Goal: Transaction & Acquisition: Purchase product/service

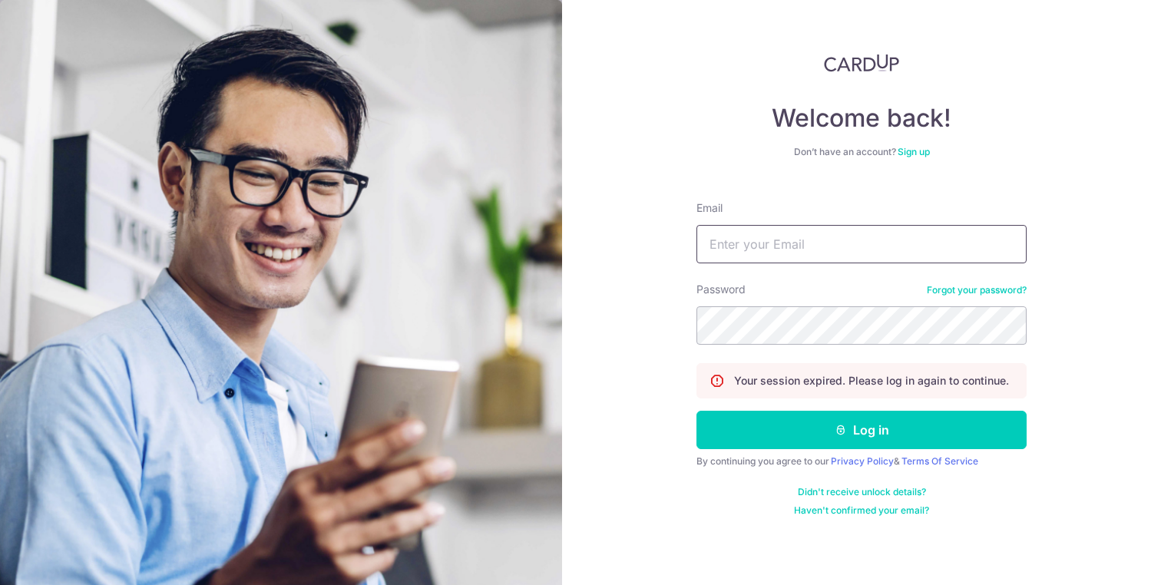
click at [777, 240] on input "Email" at bounding box center [861, 244] width 330 height 38
type input "[EMAIL_ADDRESS][DOMAIN_NAME]"
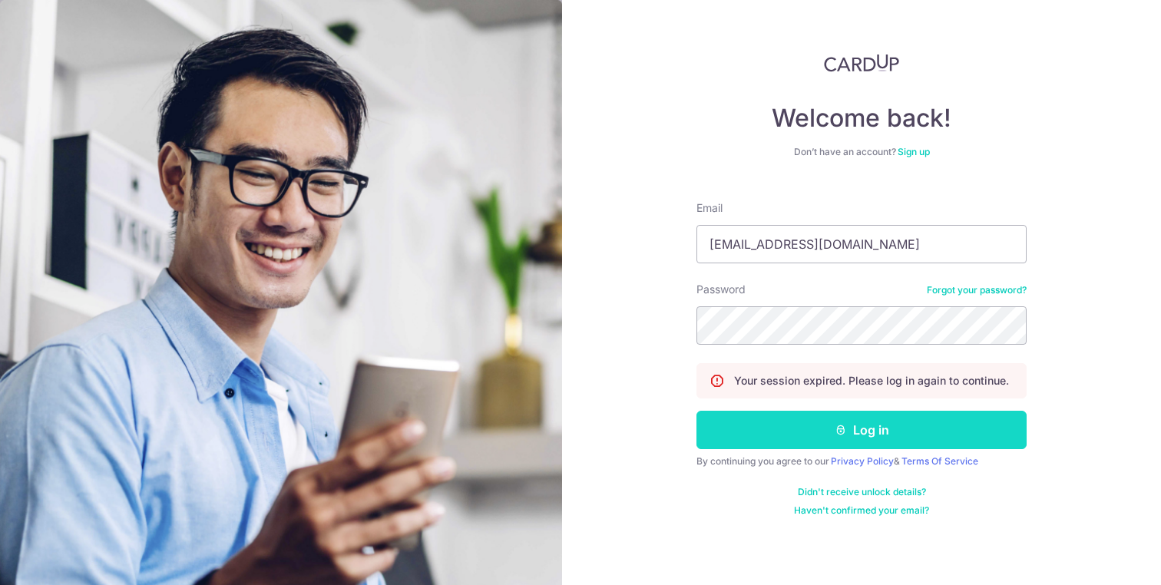
click at [888, 435] on button "Log in" at bounding box center [861, 430] width 330 height 38
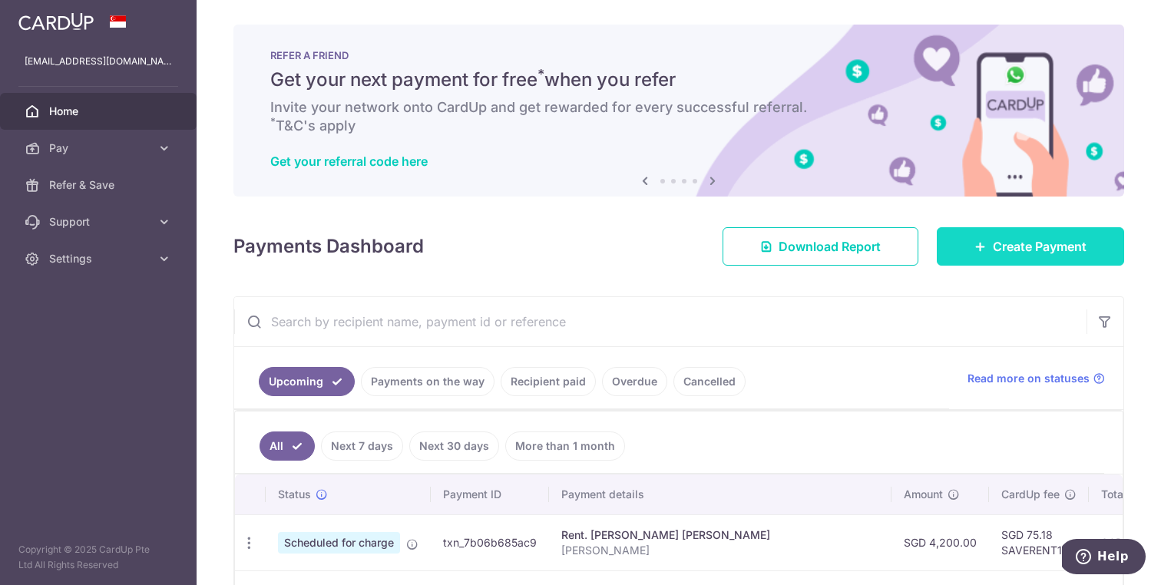
click at [1022, 261] on link "Create Payment" at bounding box center [1030, 246] width 187 height 38
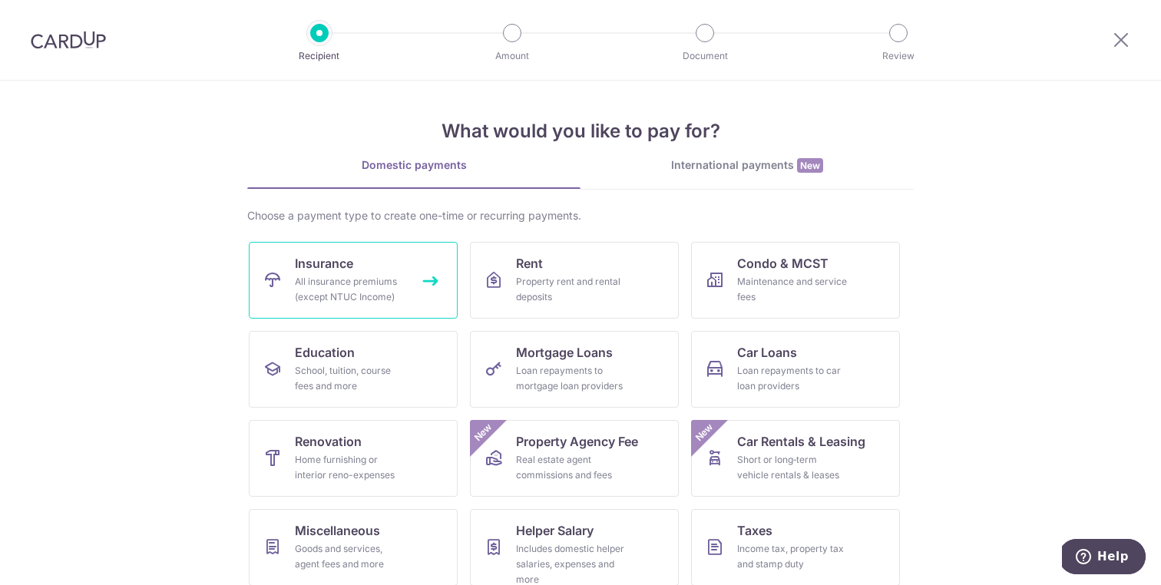
click at [337, 287] on div "All insurance premiums (except NTUC Income)" at bounding box center [350, 289] width 111 height 31
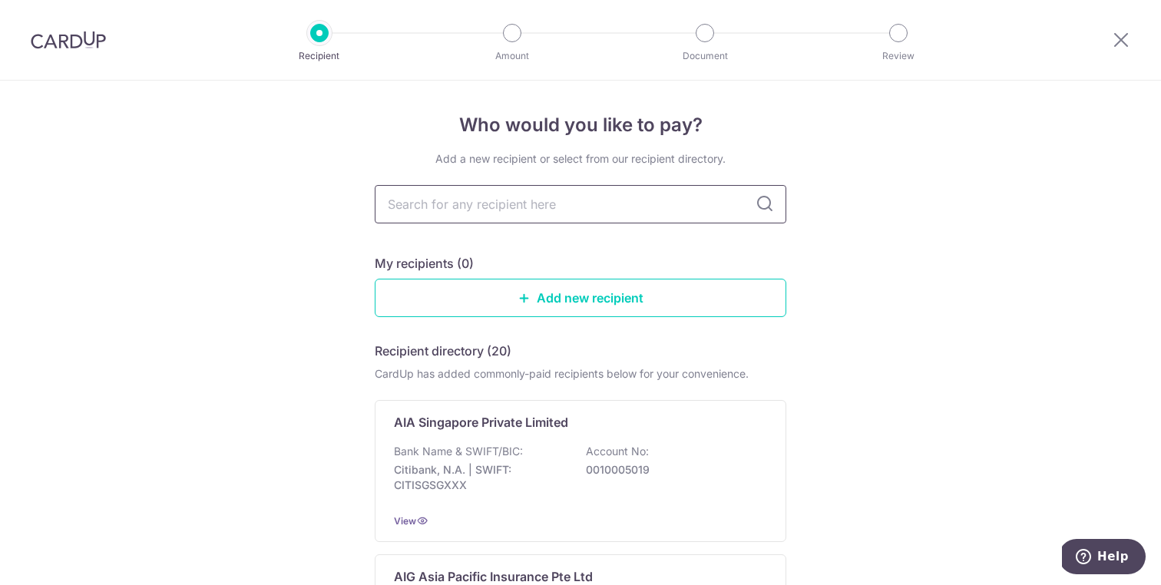
click at [534, 192] on input "text" at bounding box center [581, 204] width 412 height 38
click at [703, 255] on div "My recipients (0)" at bounding box center [581, 263] width 412 height 18
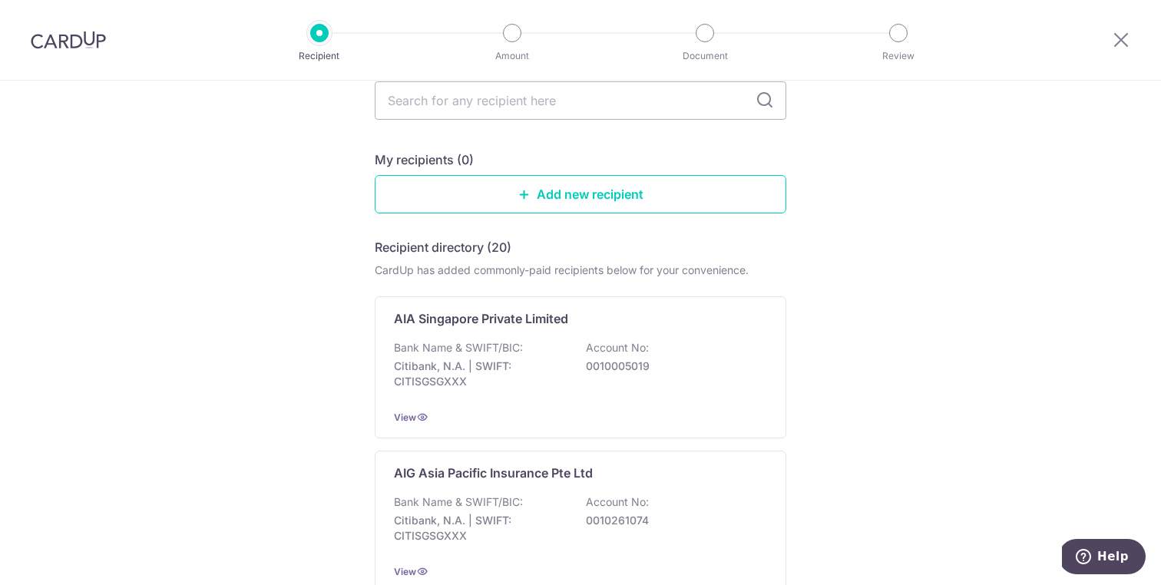
scroll to position [136, 0]
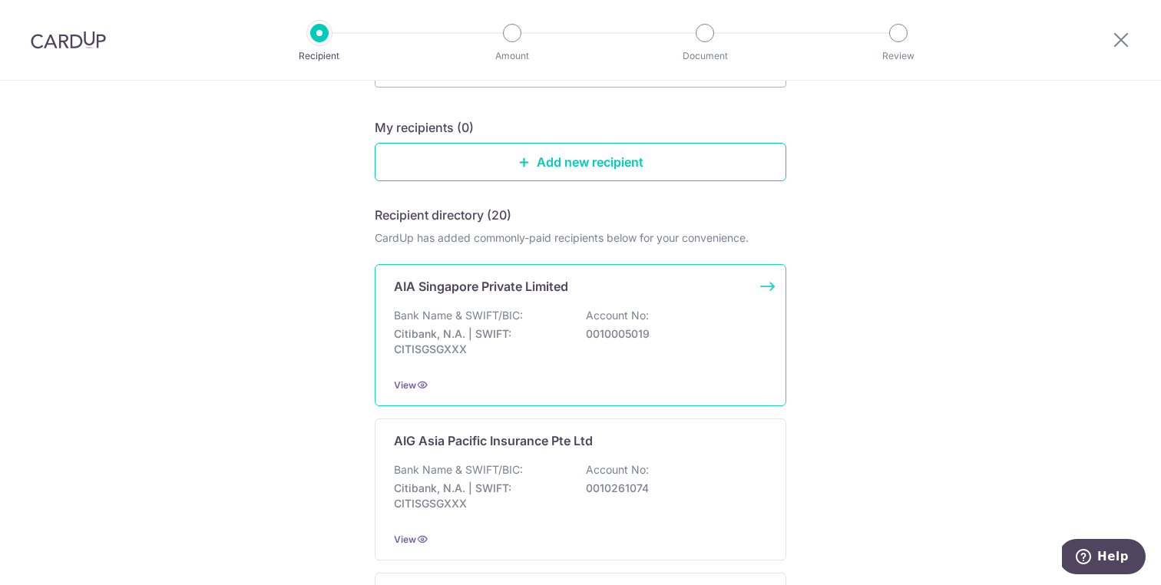
click at [587, 365] on div "AIA Singapore Private Limited Bank Name & SWIFT/BIC: Citibank, N.A. | SWIFT: CI…" at bounding box center [581, 335] width 412 height 142
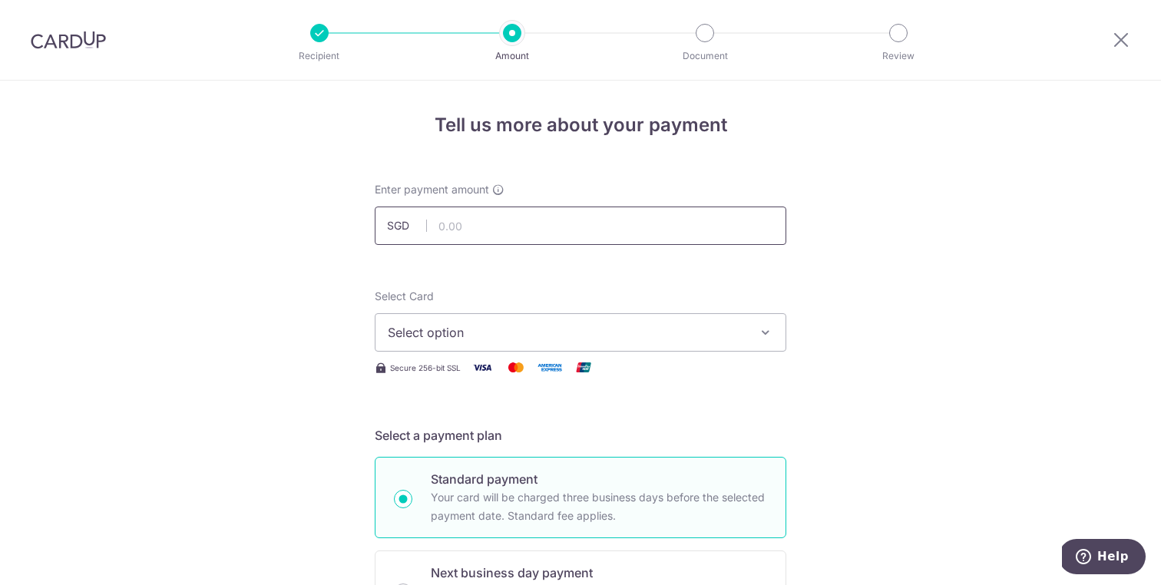
click at [473, 232] on input "text" at bounding box center [581, 226] width 412 height 38
type input "24,000.00"
click at [554, 331] on span "Select option" at bounding box center [567, 332] width 358 height 18
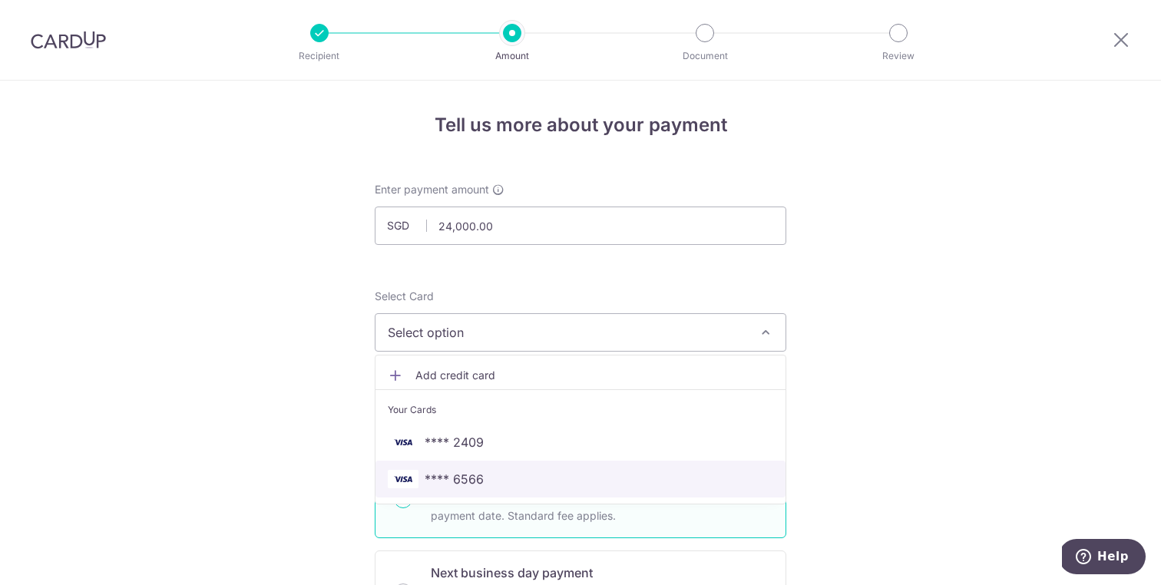
click at [504, 471] on span "**** 6566" at bounding box center [580, 479] width 385 height 18
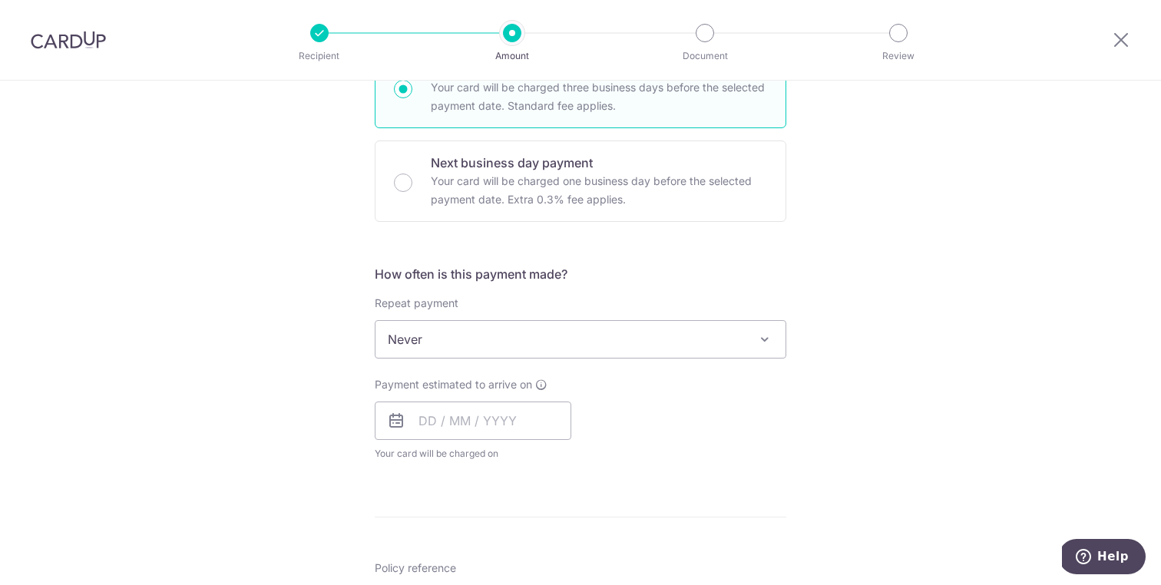
scroll to position [418, 0]
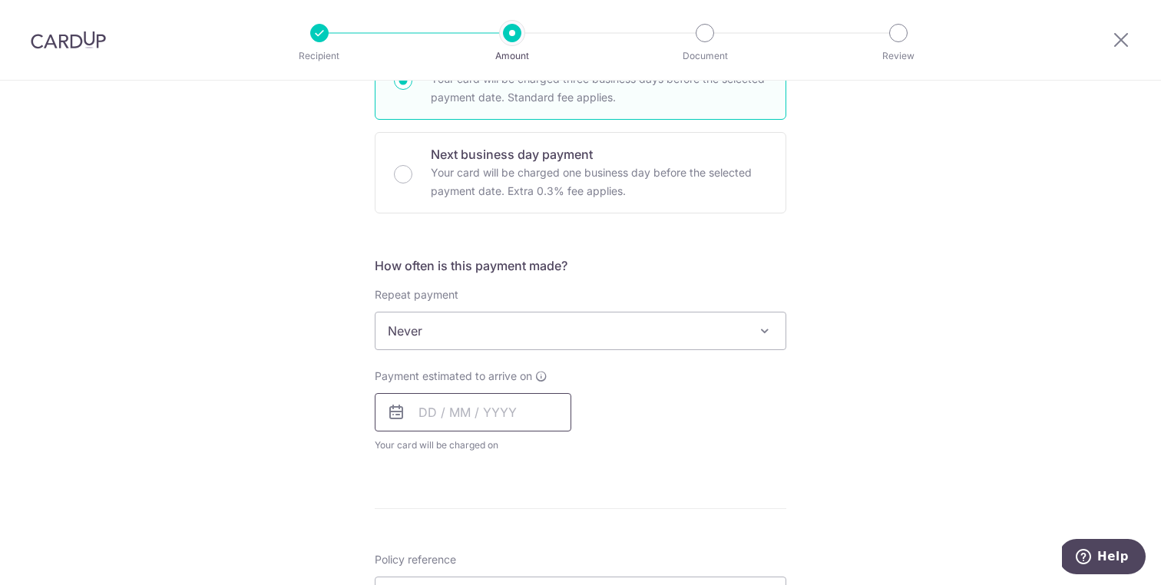
click at [461, 419] on input "text" at bounding box center [473, 412] width 197 height 38
drag, startPoint x: 811, startPoint y: 425, endPoint x: 786, endPoint y: 434, distance: 26.0
click at [811, 425] on div "Tell us more about your payment Enter payment amount SGD 24,000.00 24000.00 Sel…" at bounding box center [580, 356] width 1161 height 1389
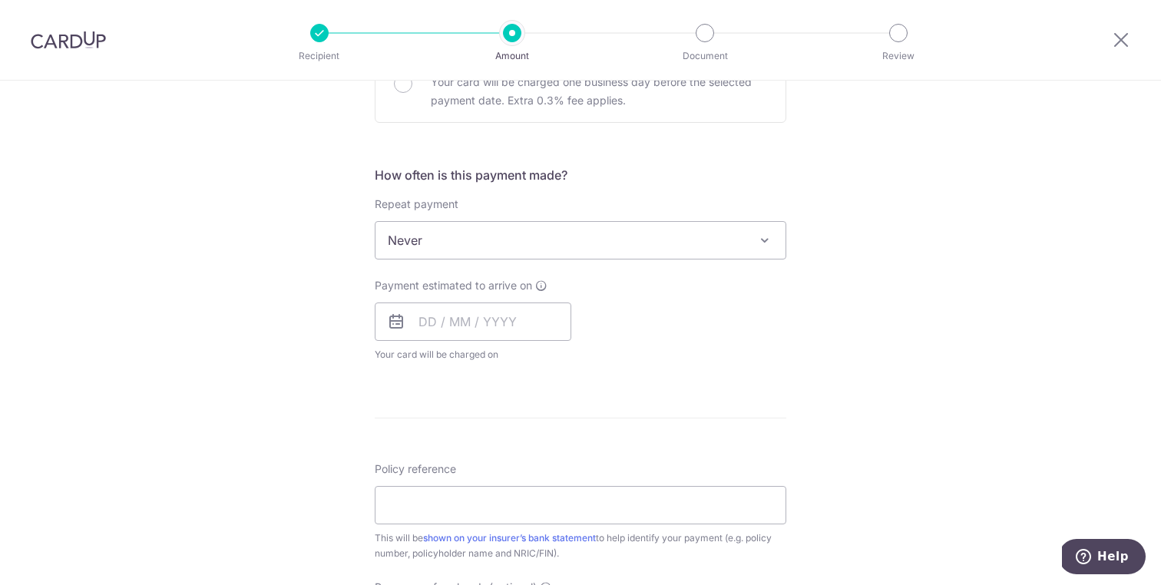
scroll to position [527, 0]
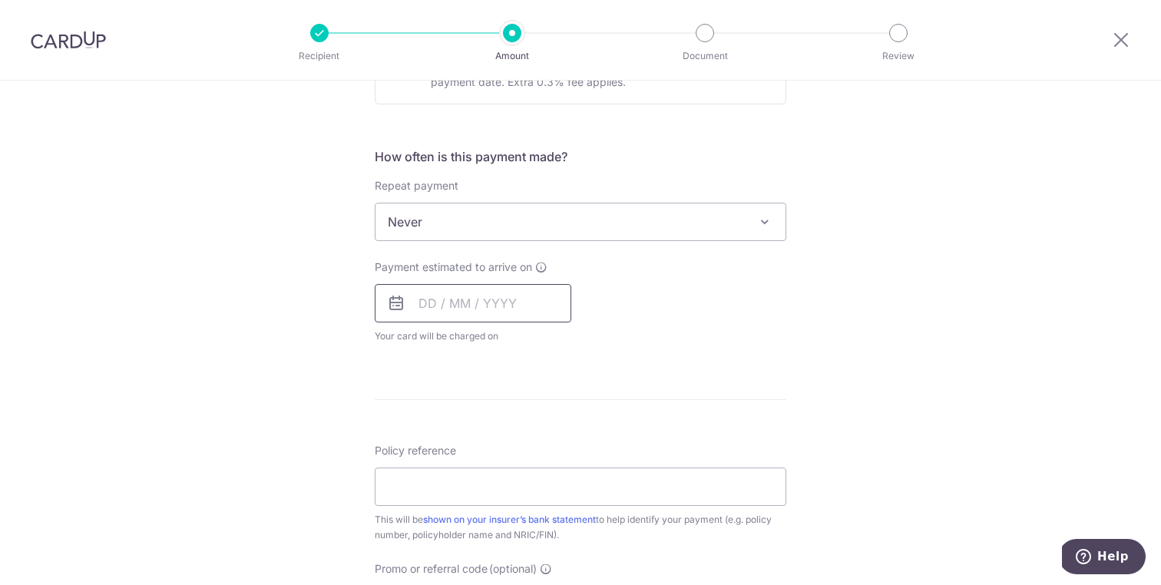
click at [477, 310] on input "text" at bounding box center [473, 303] width 197 height 38
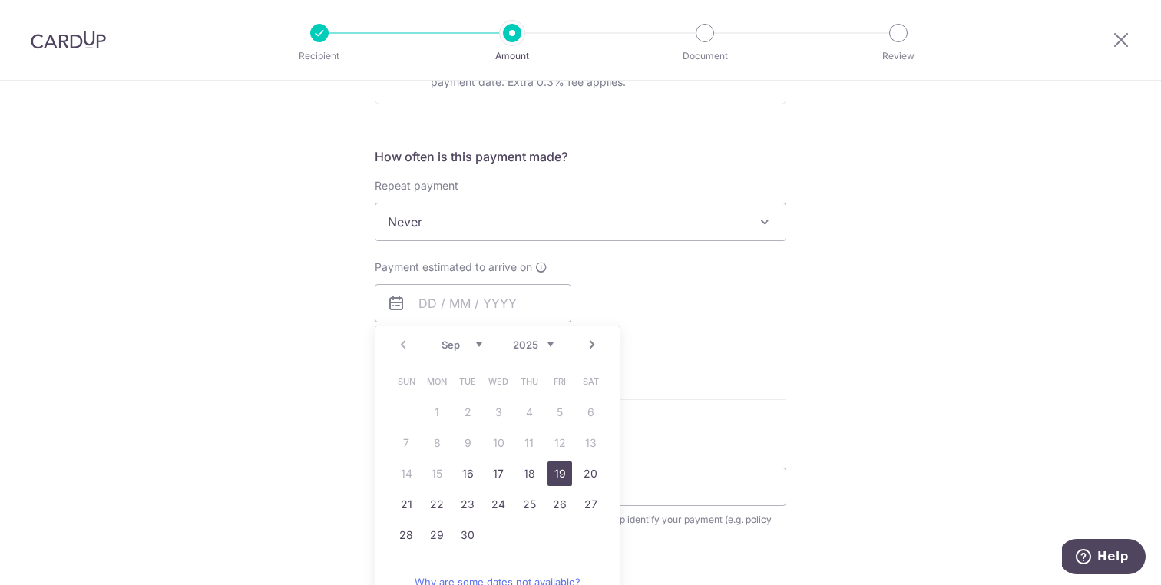
drag, startPoint x: 557, startPoint y: 471, endPoint x: 939, endPoint y: 381, distance: 392.9
click at [556, 471] on link "19" at bounding box center [559, 473] width 25 height 25
type input "[DATE]"
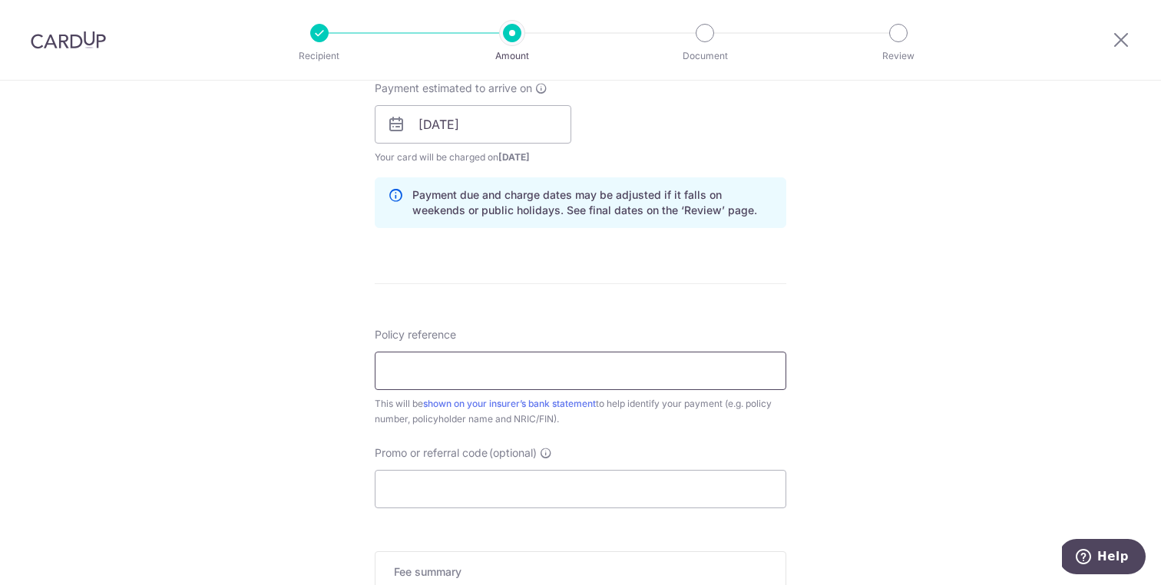
scroll to position [712, 0]
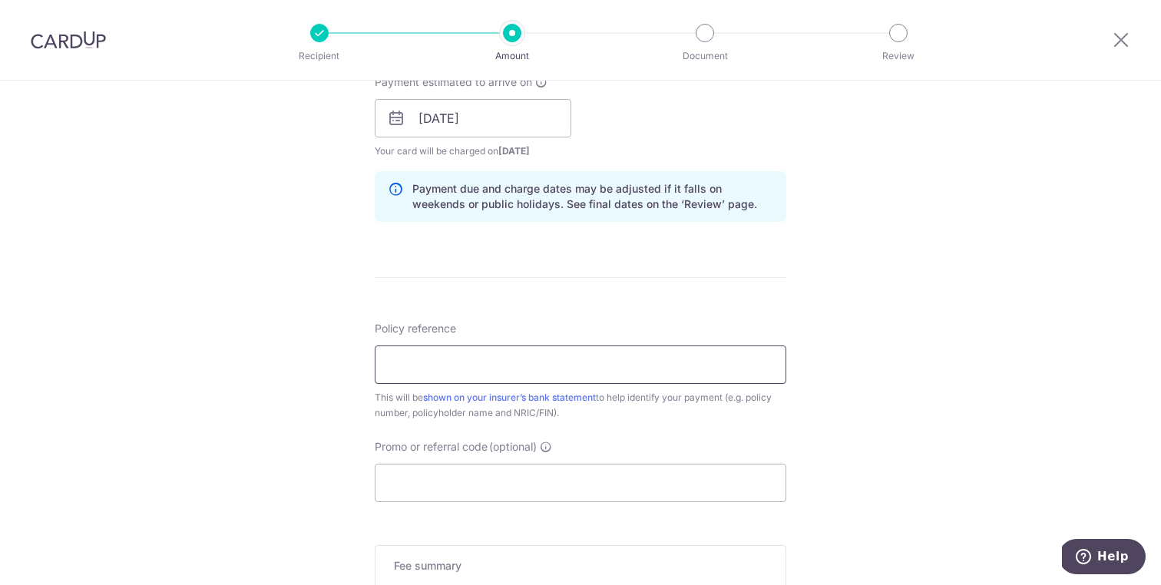
click at [544, 365] on input "Policy reference" at bounding box center [581, 364] width 412 height 38
paste input "U127224688"
type input "U127224688"
click at [436, 478] on input "Promo or referral code (optional)" at bounding box center [581, 483] width 412 height 38
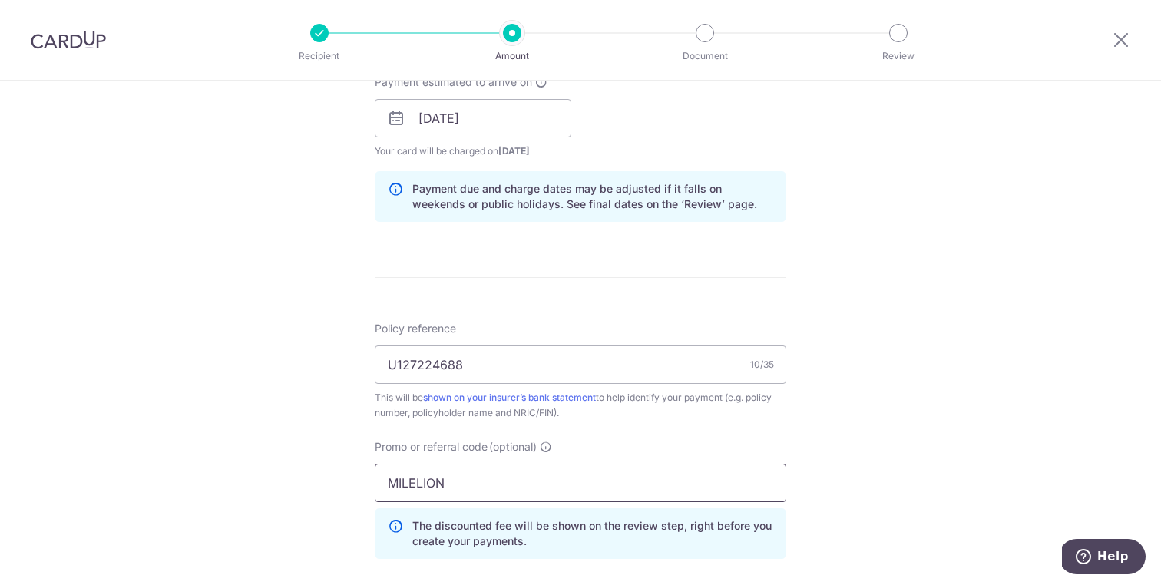
type input "MILELION"
click at [873, 396] on div "Tell us more about your payment Enter payment amount SGD 24,000.00 24000.00 Sel…" at bounding box center [580, 128] width 1161 height 1521
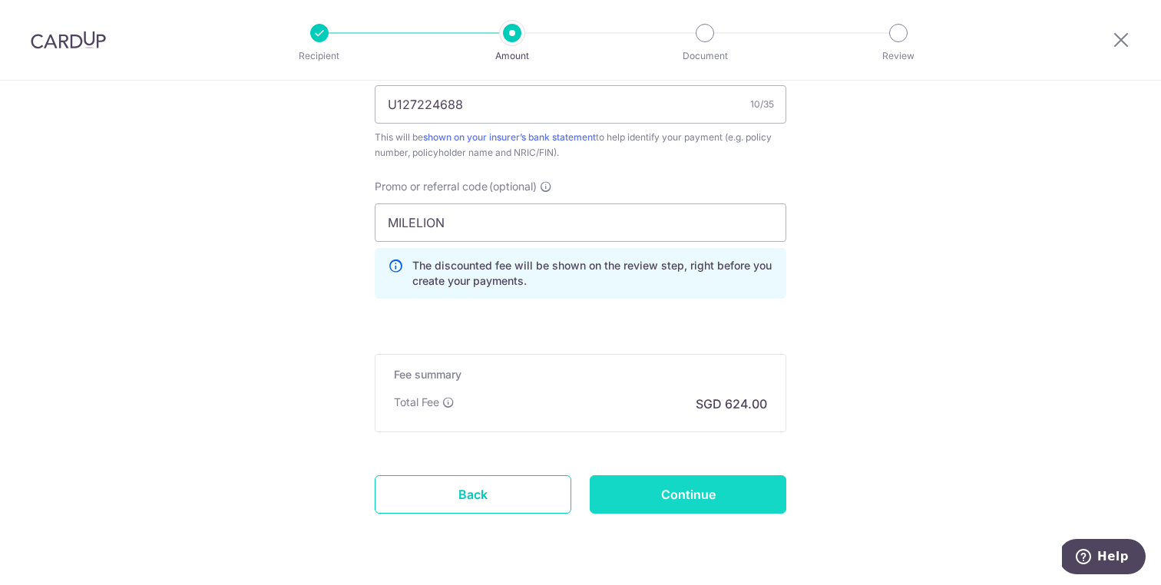
click at [681, 504] on input "Continue" at bounding box center [688, 494] width 197 height 38
type input "Create Schedule"
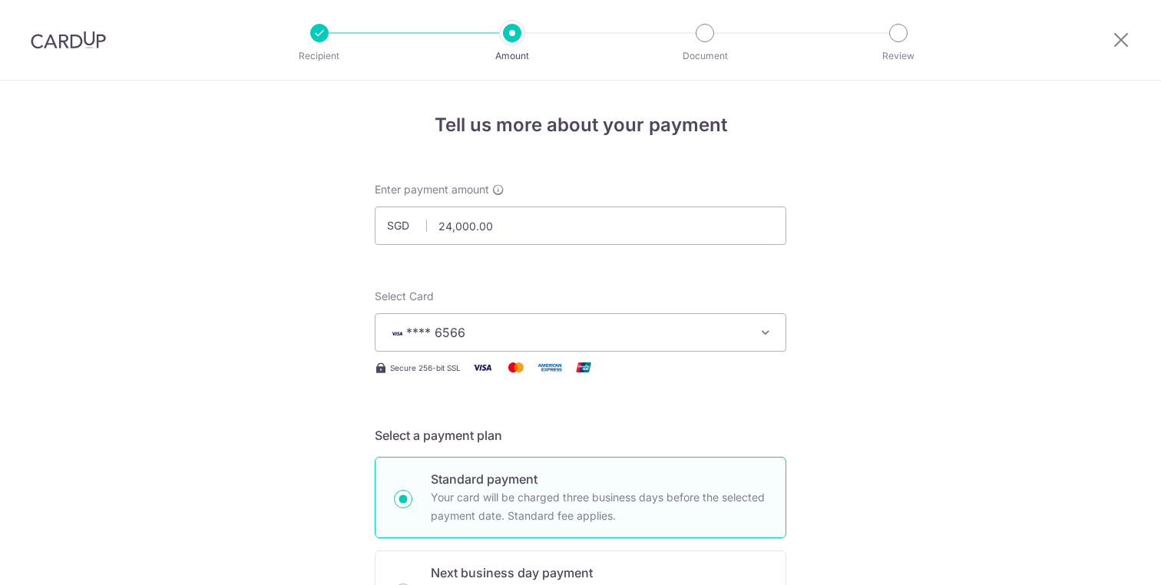
scroll to position [1038, 0]
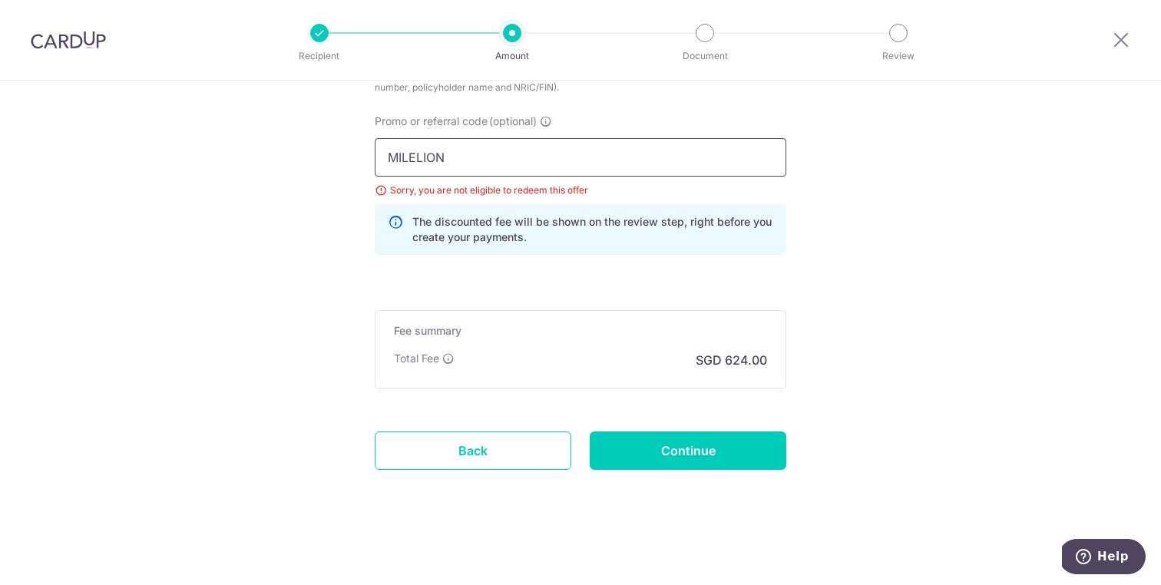
click at [470, 160] on input "MILELION" at bounding box center [581, 157] width 412 height 38
click at [464, 448] on link "Back" at bounding box center [473, 450] width 197 height 38
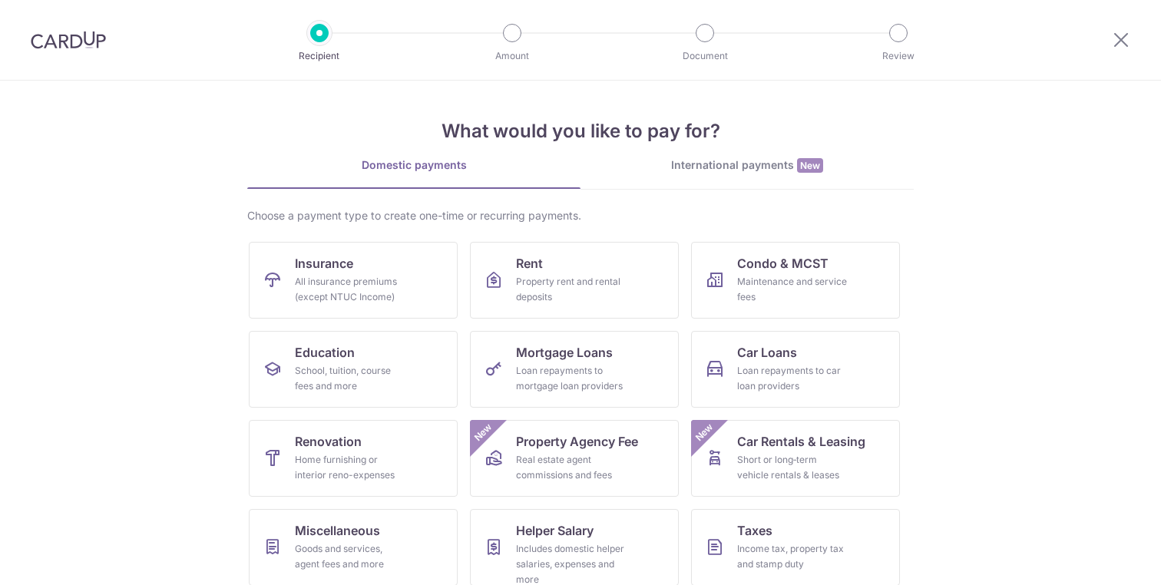
click at [85, 40] on img at bounding box center [68, 40] width 75 height 18
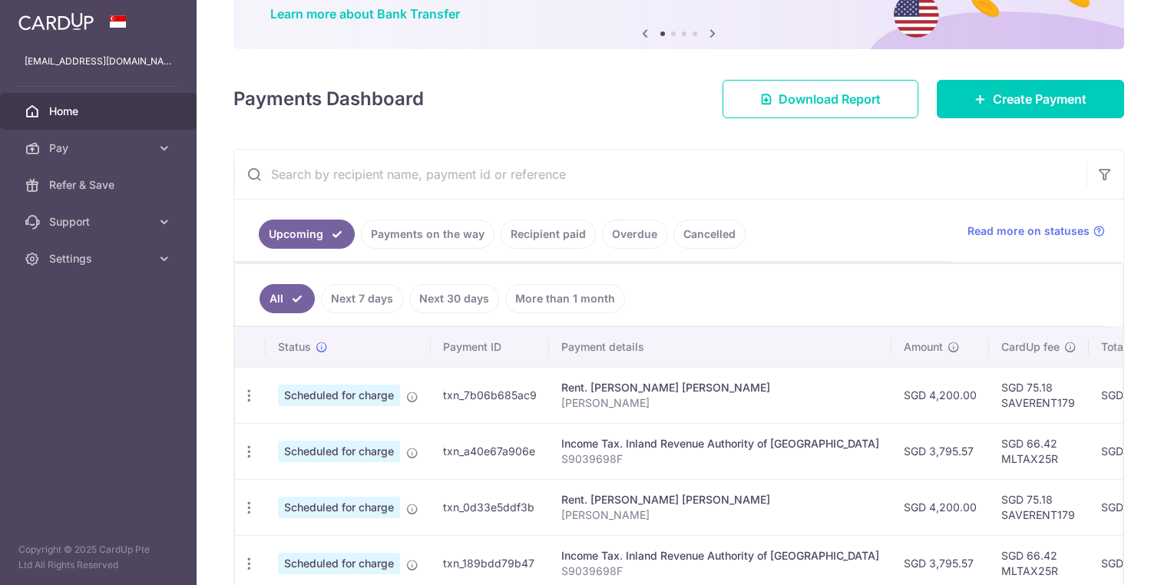
scroll to position [131, 0]
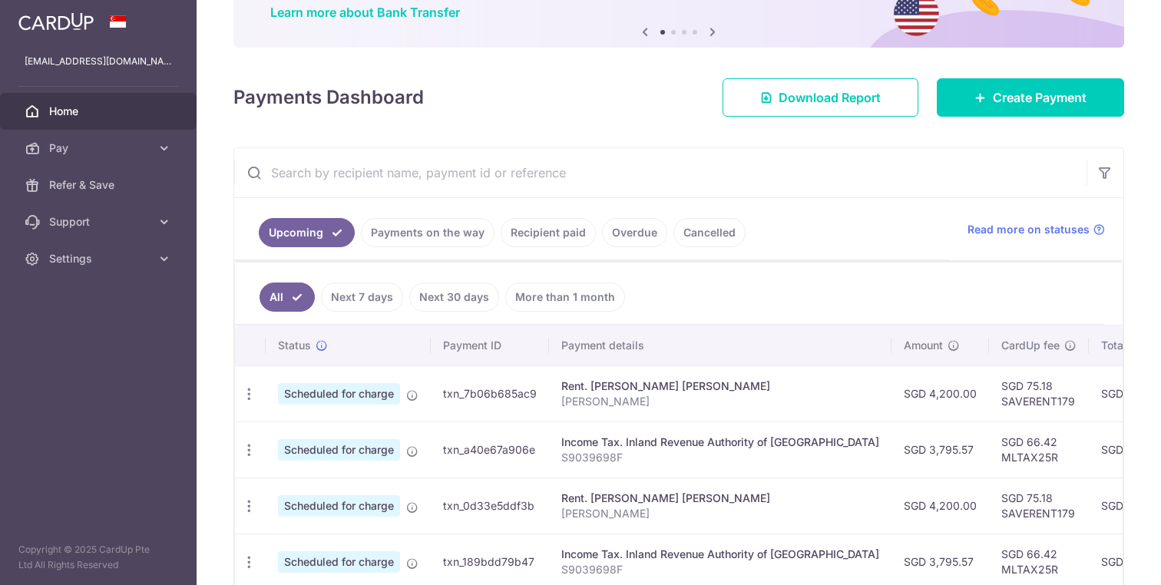
click at [542, 245] on link "Recipient paid" at bounding box center [548, 232] width 95 height 29
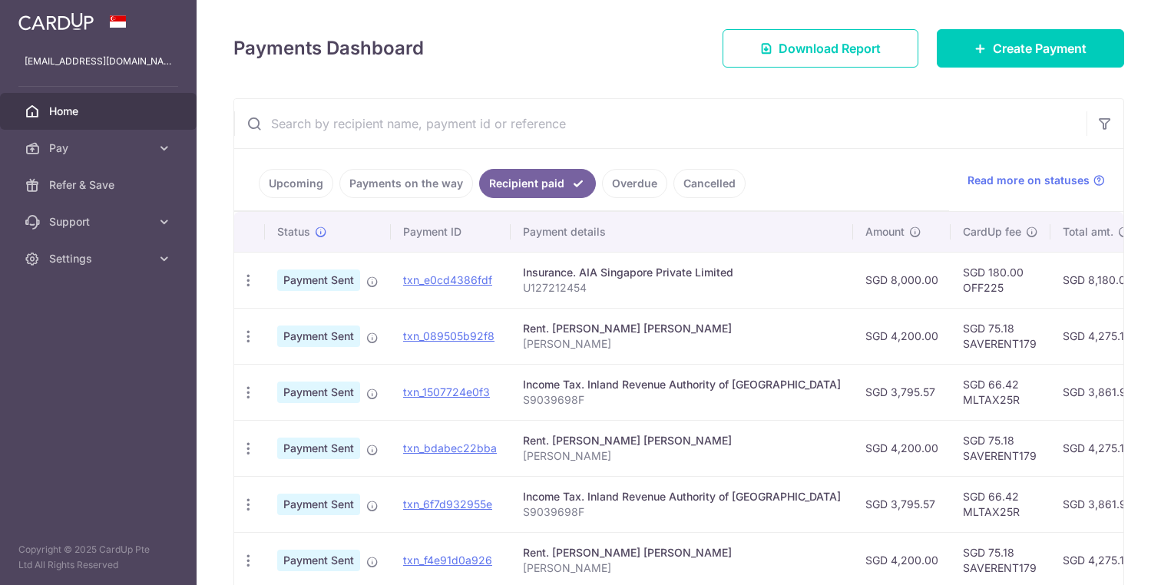
scroll to position [0, 5]
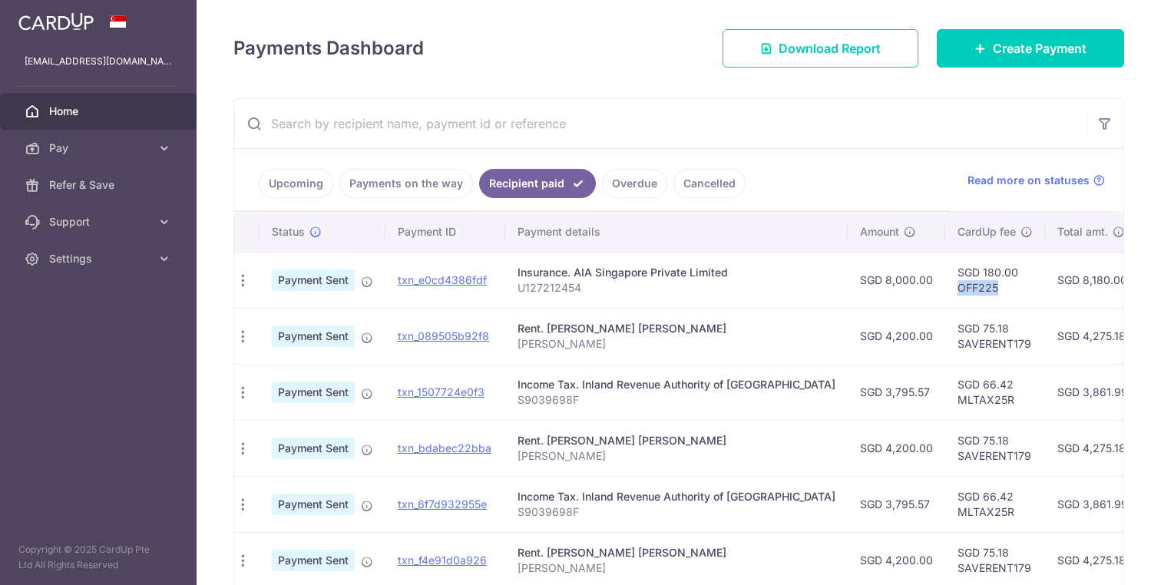
drag, startPoint x: 950, startPoint y: 285, endPoint x: 899, endPoint y: 287, distance: 51.5
click at [945, 287] on td "SGD 180.00 OFF225" at bounding box center [995, 280] width 100 height 56
click at [993, 49] on span "Create Payment" at bounding box center [1040, 48] width 94 height 18
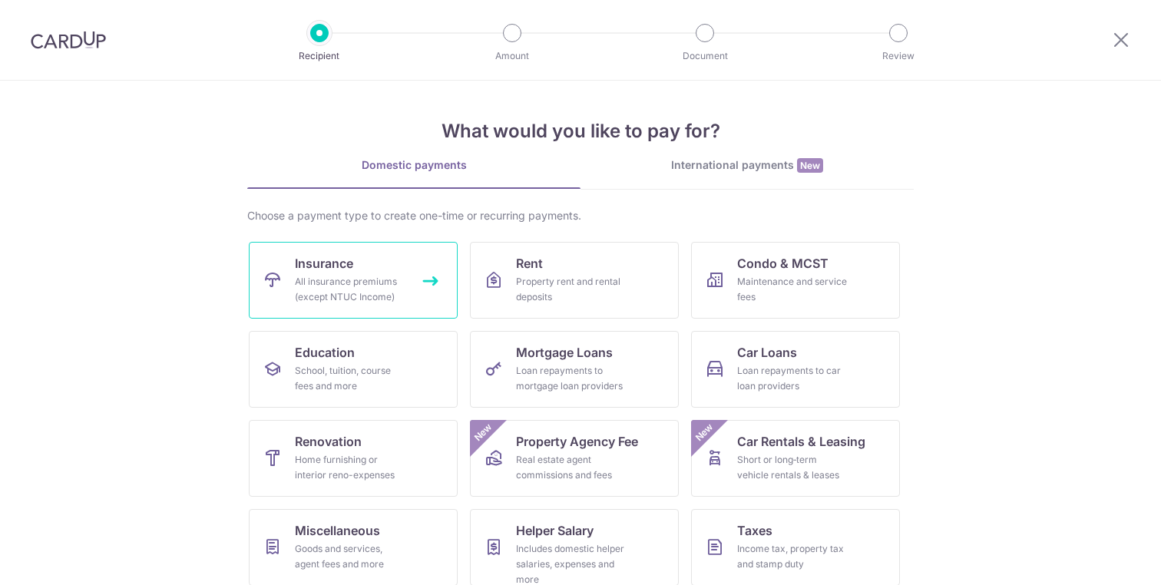
click at [347, 266] on span "Insurance" at bounding box center [324, 263] width 58 height 18
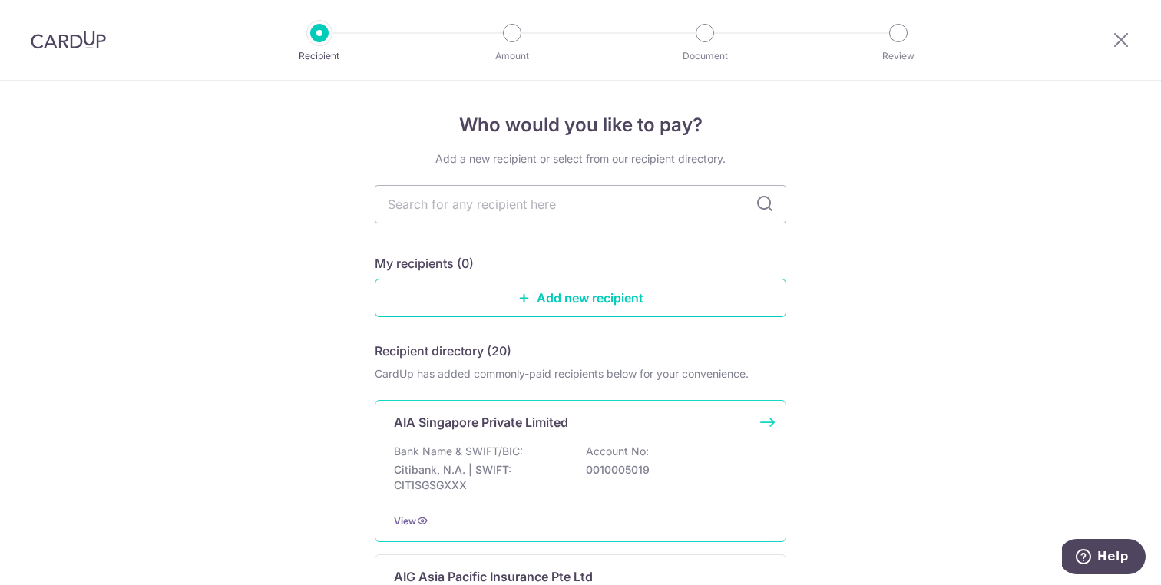
click at [546, 464] on p "Citibank, N.A. | SWIFT: CITISGSGXXX" at bounding box center [480, 477] width 172 height 31
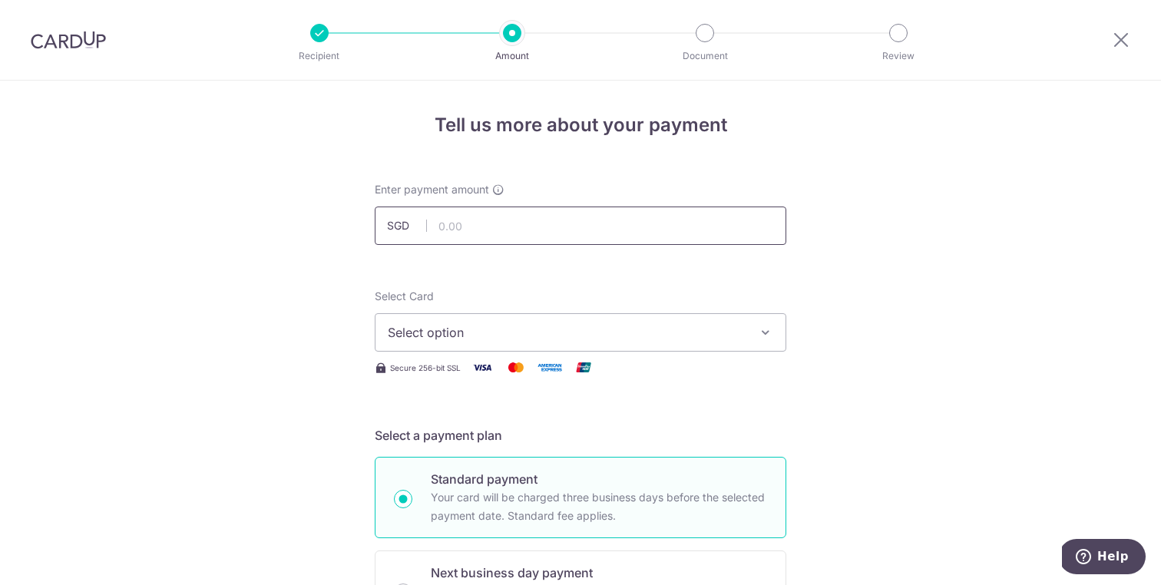
click at [479, 219] on input "text" at bounding box center [581, 226] width 412 height 38
type input "24,000.00"
click at [546, 321] on button "Select option" at bounding box center [581, 332] width 412 height 38
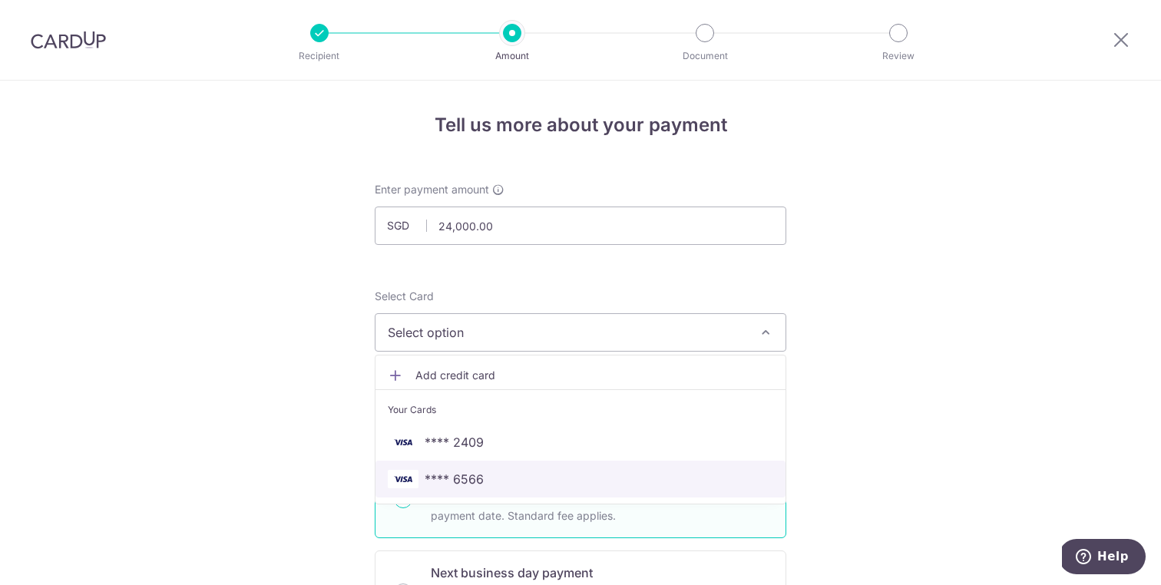
click at [501, 471] on span "**** 6566" at bounding box center [580, 479] width 385 height 18
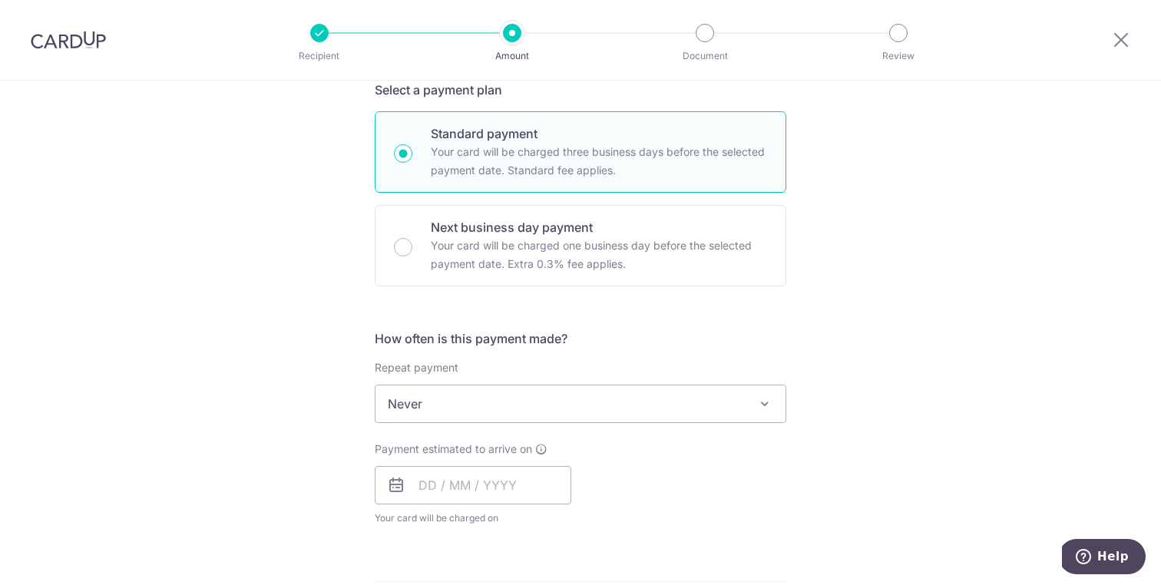
scroll to position [369, 0]
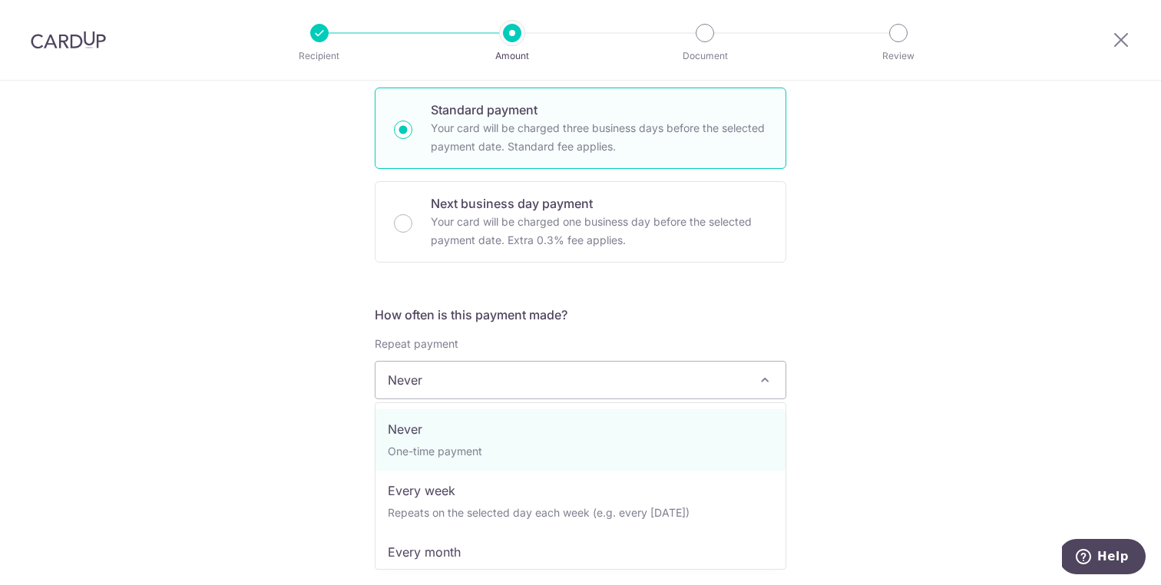
click at [488, 383] on span "Never" at bounding box center [580, 380] width 410 height 37
click at [505, 327] on div "How often is this payment made? Repeat payment Never Every week Every month Eve…" at bounding box center [581, 410] width 412 height 209
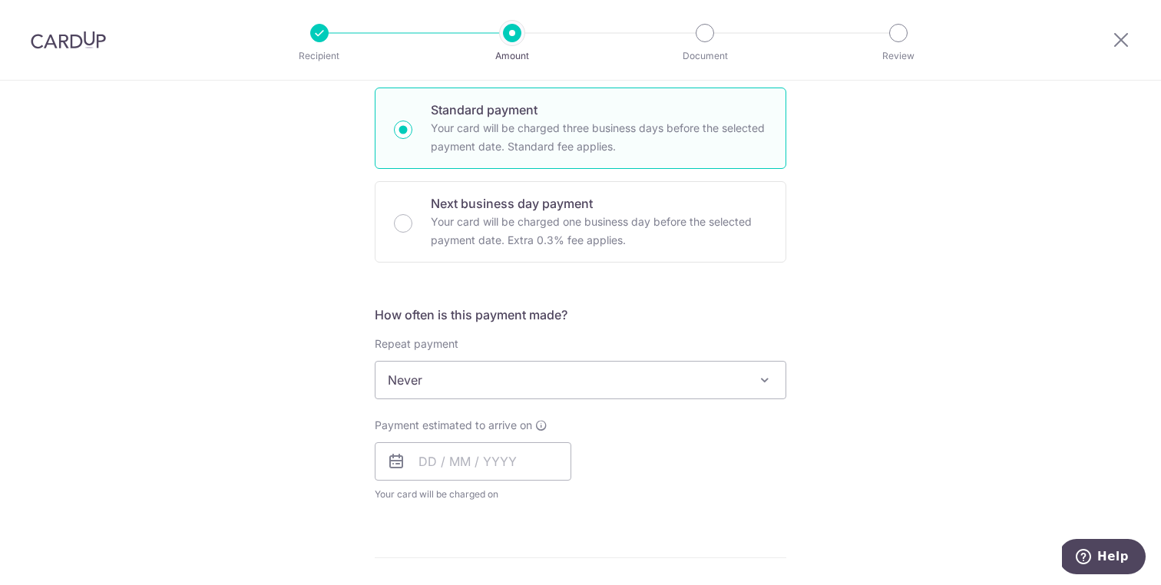
click at [461, 134] on p "Your card will be charged three business days before the selected payment date.…" at bounding box center [599, 137] width 336 height 37
click at [412, 134] on input "Standard payment Your card will be charged three business days before the selec…" at bounding box center [403, 130] width 18 height 18
radio input "true"
click at [435, 478] on input "text" at bounding box center [473, 461] width 197 height 38
click at [711, 477] on div "Payment estimated to arrive on Prev Next Sep Oct Nov Dec 2025 2026 2027 2028 20…" at bounding box center [580, 449] width 430 height 63
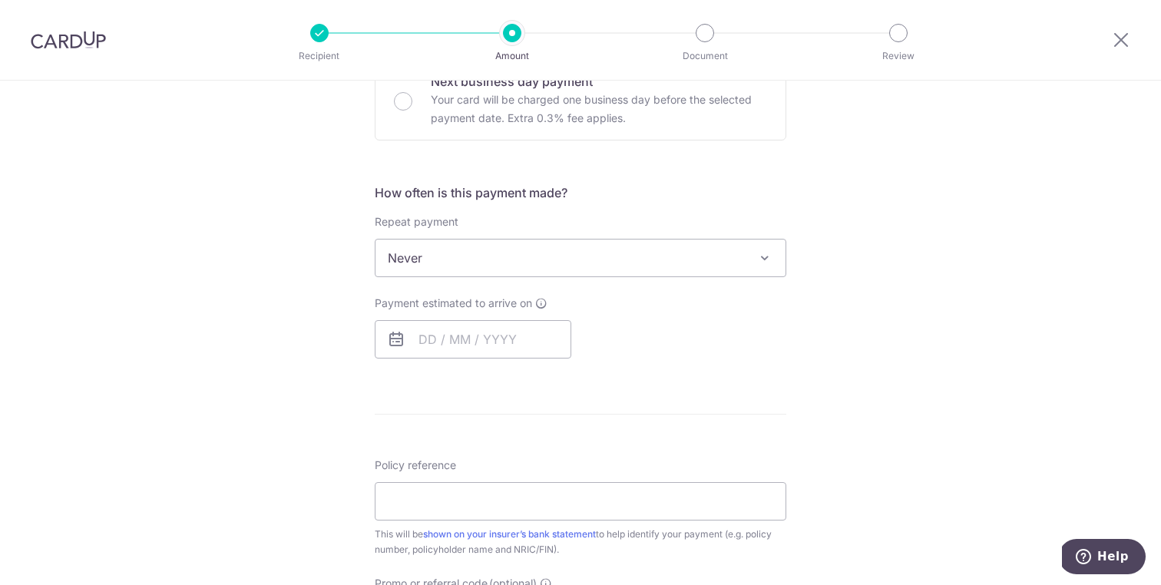
scroll to position [505, 0]
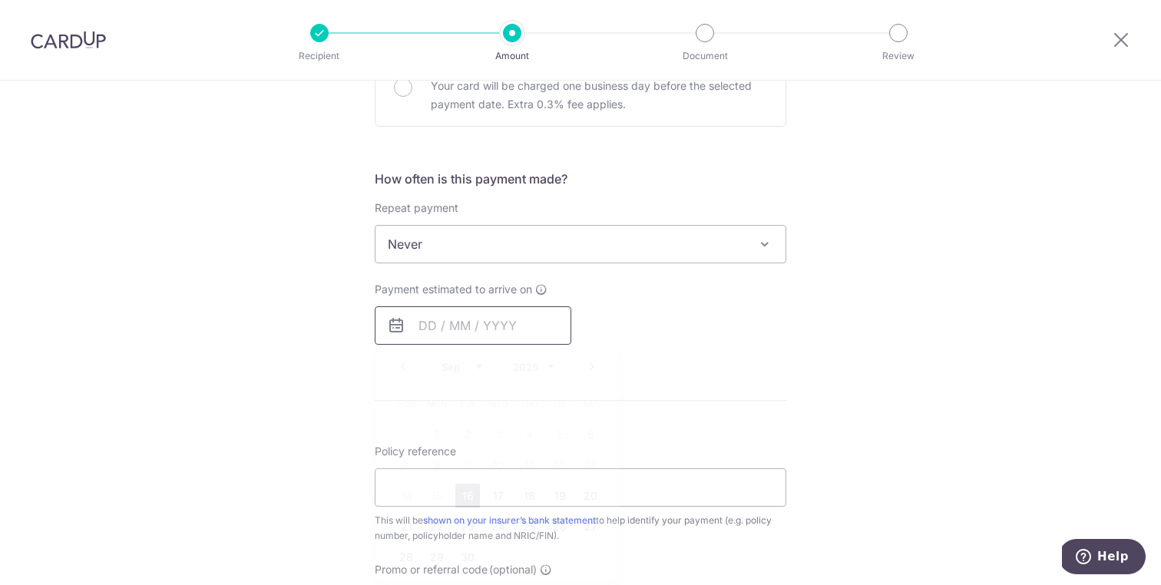
click at [472, 330] on input "text" at bounding box center [473, 325] width 197 height 38
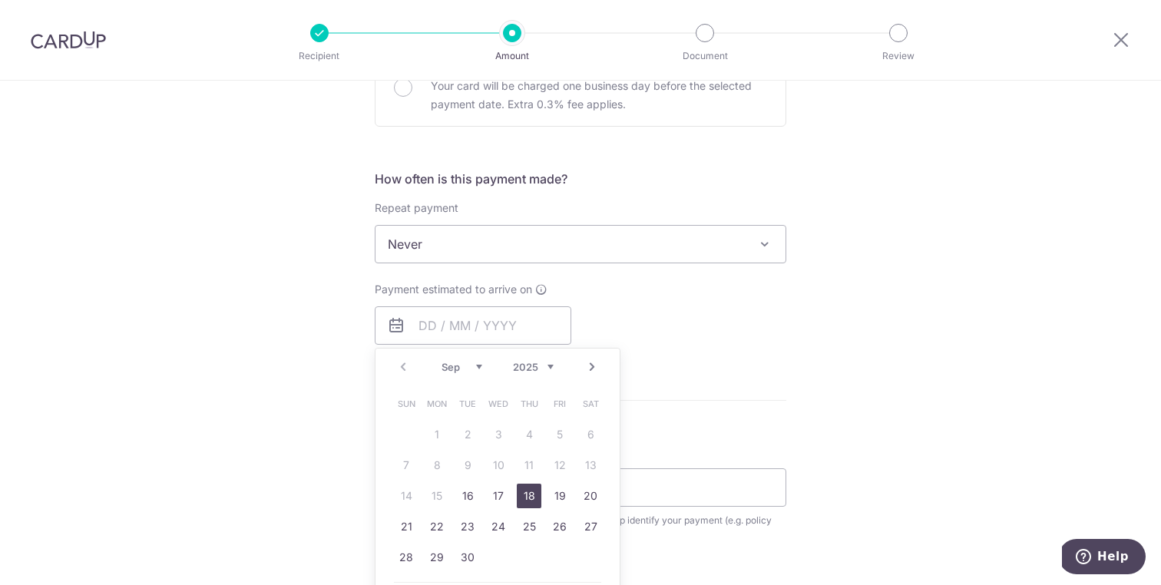
click at [526, 490] on link "18" at bounding box center [529, 496] width 25 height 25
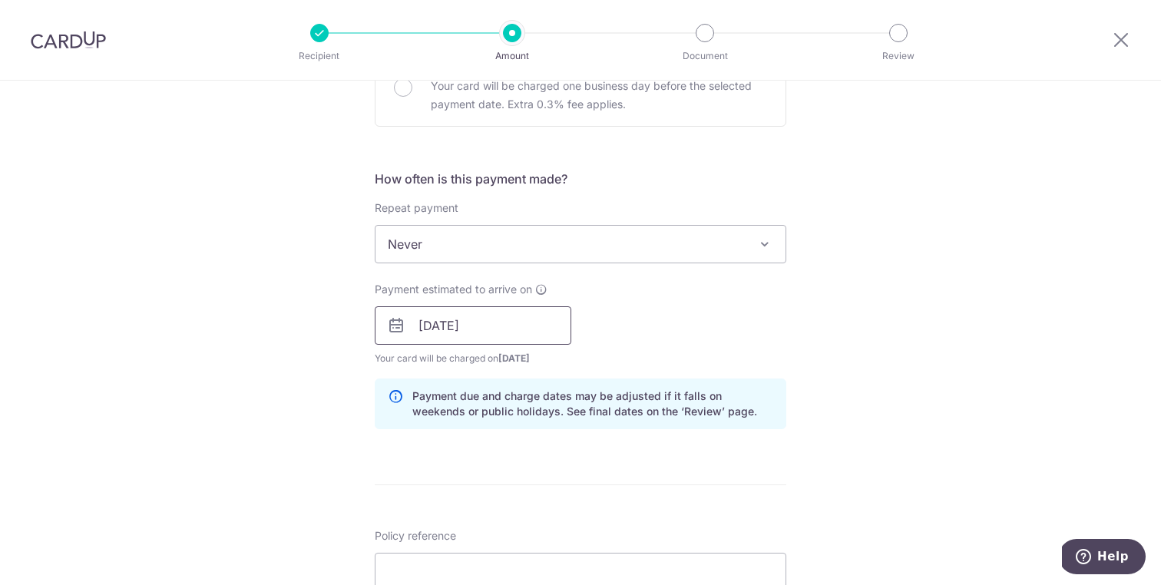
click at [472, 329] on input "18/09/2025" at bounding box center [473, 325] width 197 height 38
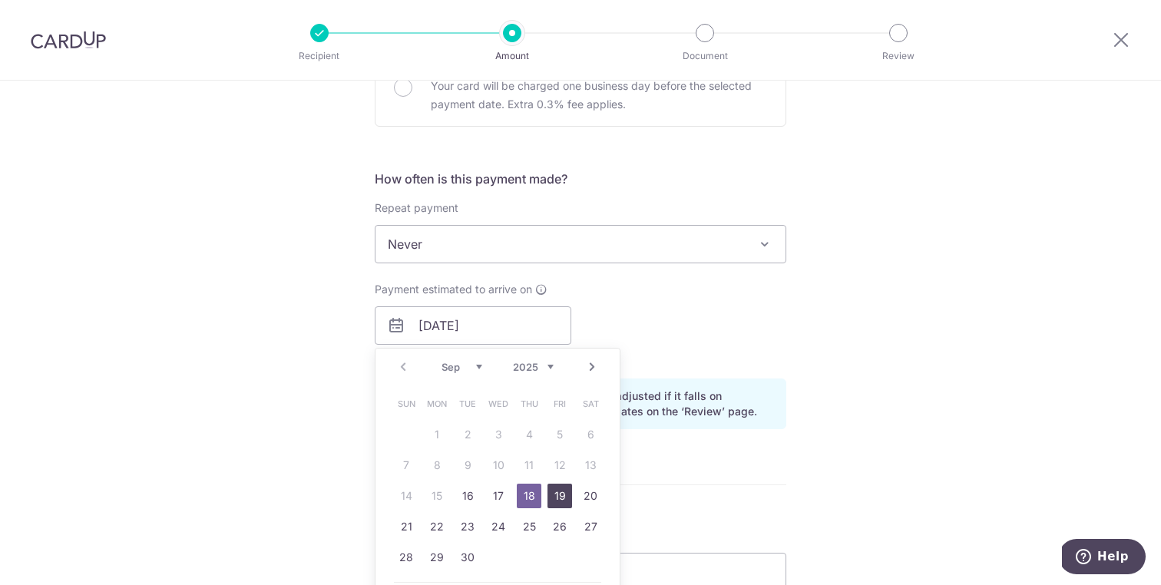
click at [565, 493] on link "19" at bounding box center [559, 496] width 25 height 25
type input "[DATE]"
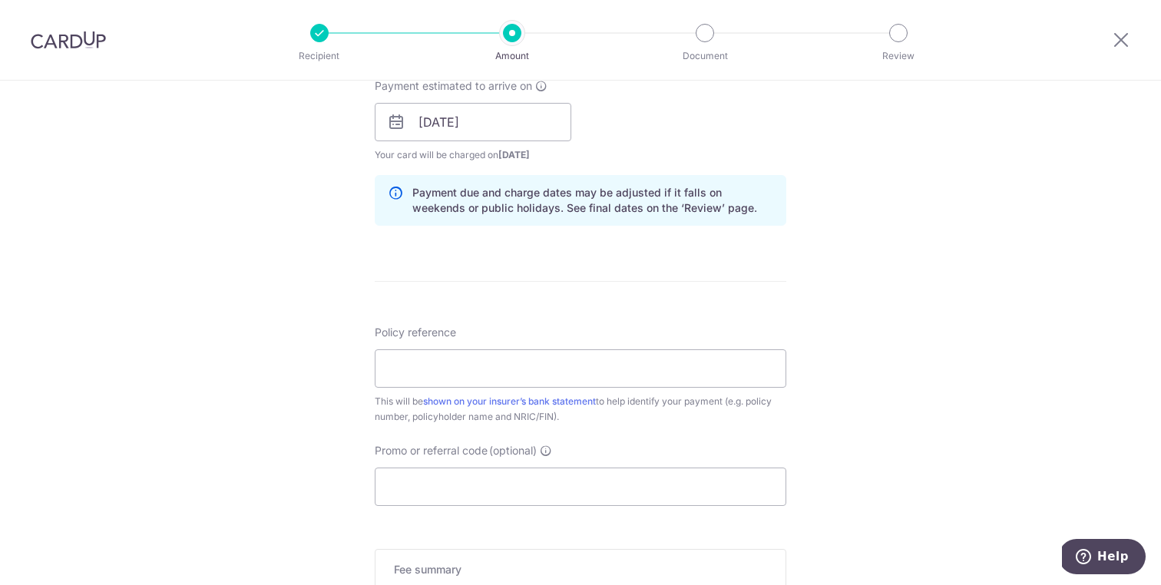
scroll to position [715, 0]
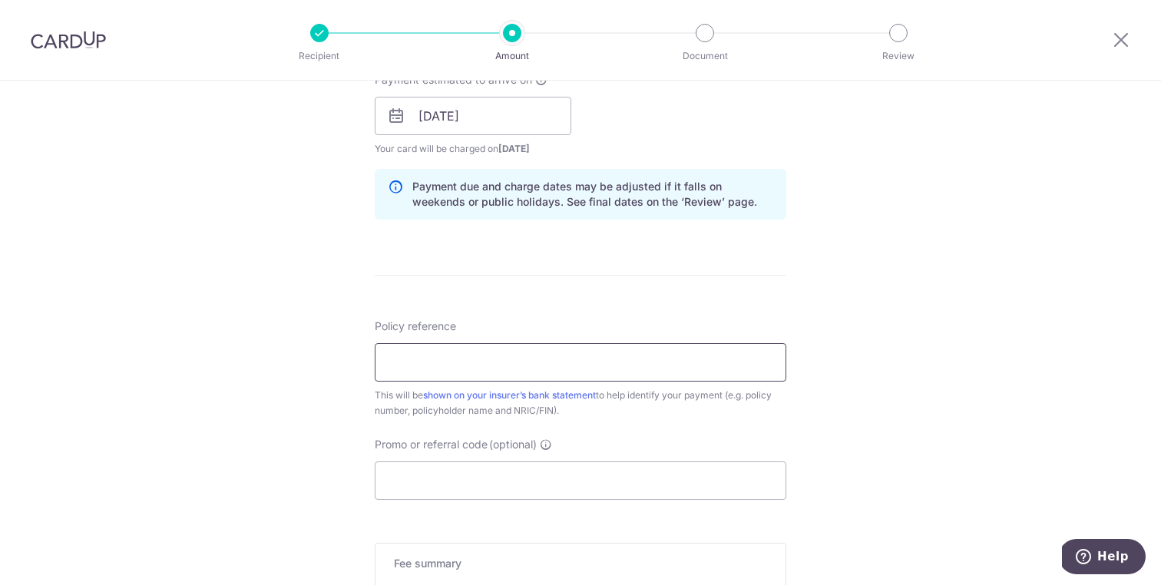
click at [497, 368] on input "Policy reference" at bounding box center [581, 362] width 412 height 38
paste input "U127224688"
type input "U127224688"
click at [545, 478] on input "Promo or referral code (optional)" at bounding box center [581, 480] width 412 height 38
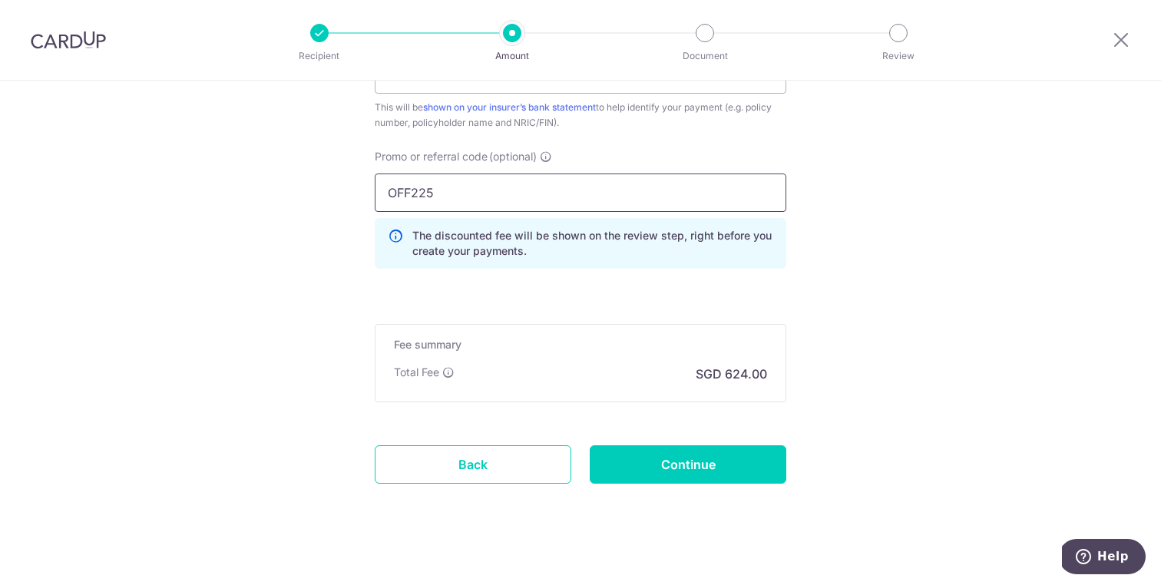
scroll to position [1017, 0]
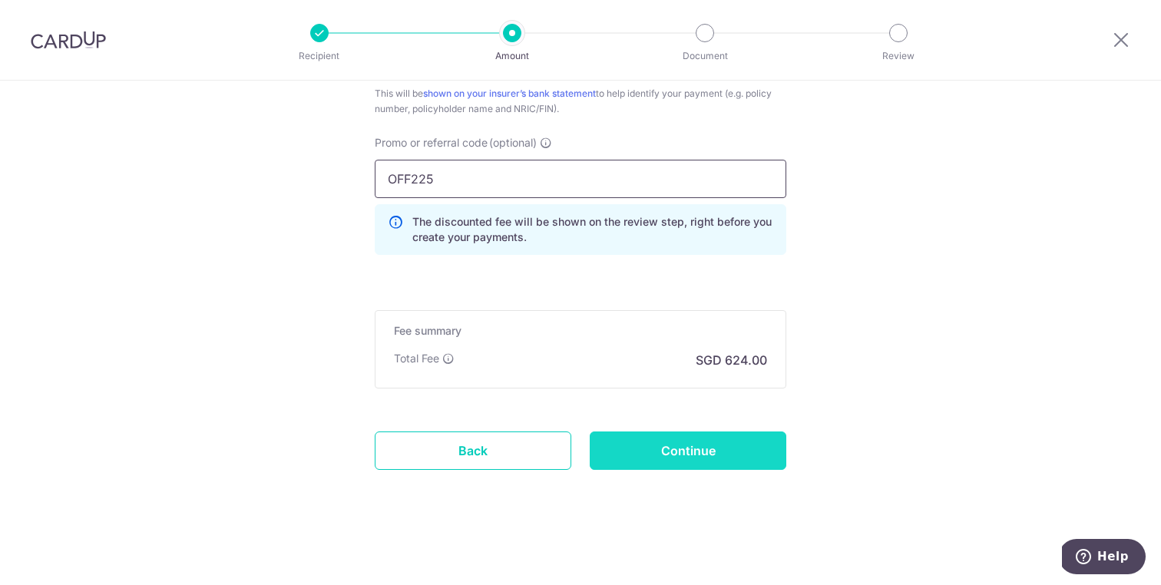
type input "OFF225"
click at [683, 454] on input "Continue" at bounding box center [688, 450] width 197 height 38
type input "Create Schedule"
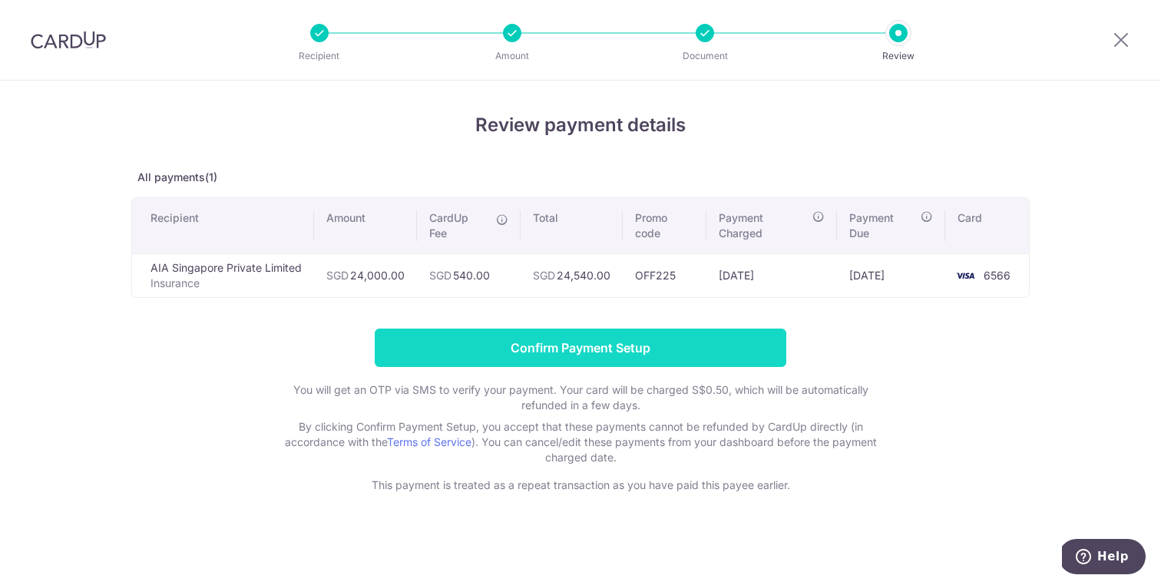
click at [586, 355] on input "Confirm Payment Setup" at bounding box center [581, 348] width 412 height 38
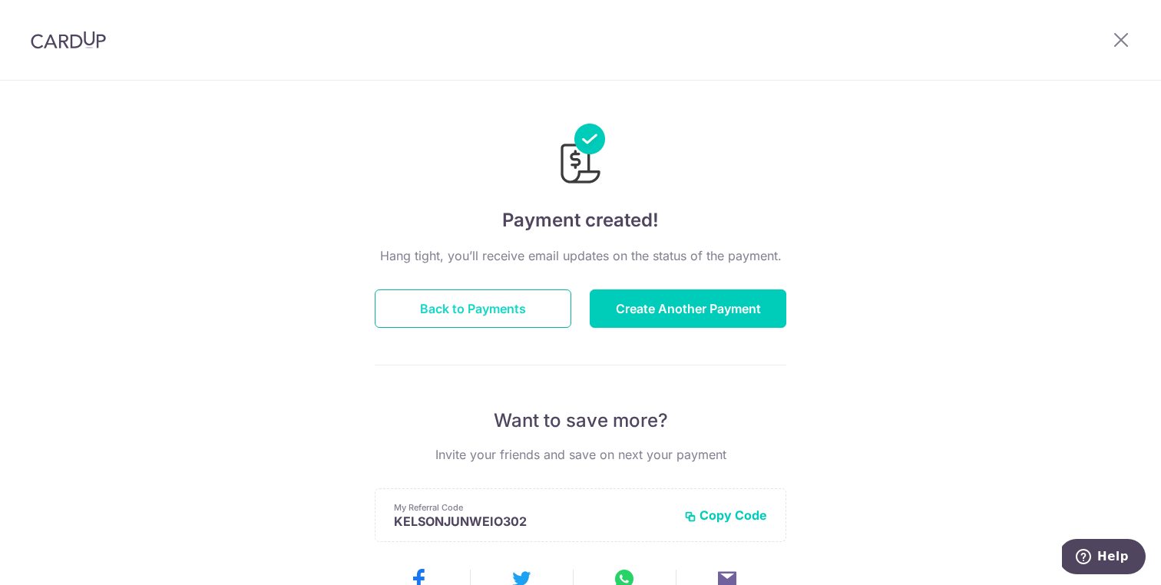
click at [484, 300] on button "Back to Payments" at bounding box center [473, 308] width 197 height 38
